Goal: Task Accomplishment & Management: Manage account settings

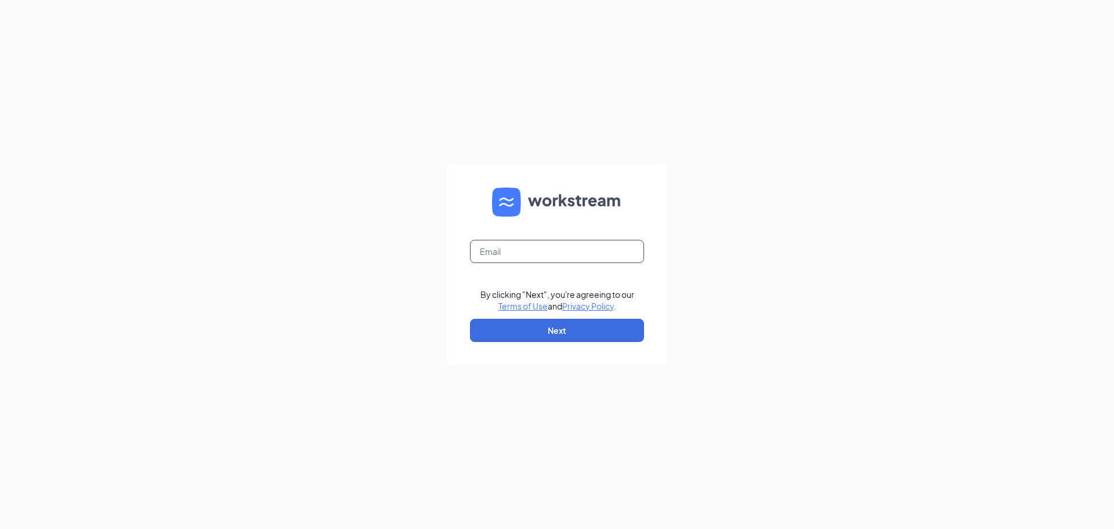
click at [509, 250] on input "text" at bounding box center [557, 251] width 174 height 23
type input "[EMAIL_ADDRESS][DOMAIN_NAME]"
click at [566, 327] on button "Next" at bounding box center [557, 330] width 174 height 23
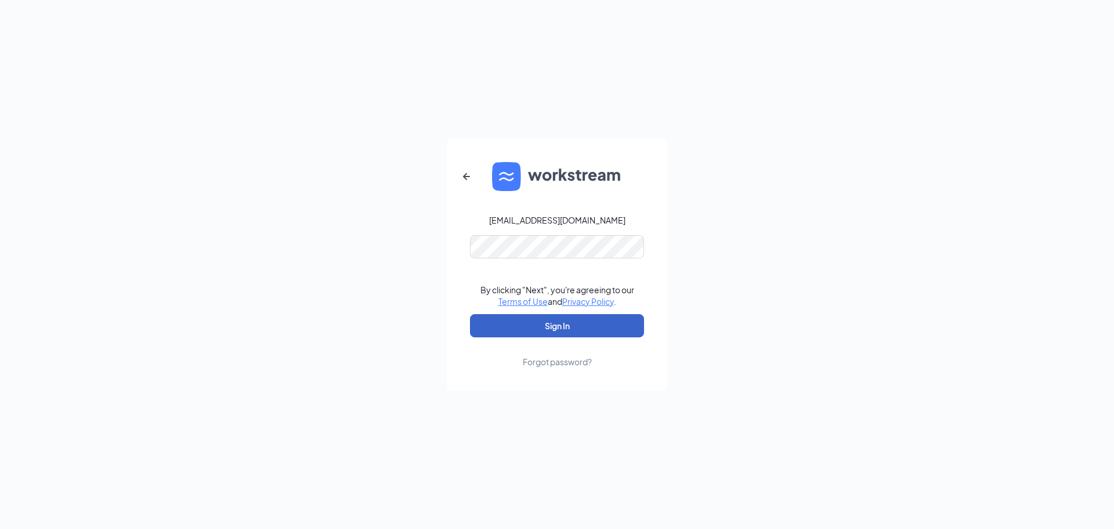
click at [557, 328] on button "Sign In" at bounding box center [557, 325] width 174 height 23
